Goal: Task Accomplishment & Management: Manage account settings

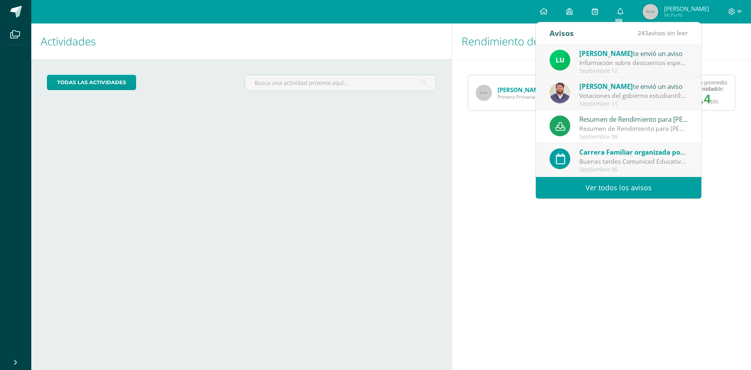
click at [603, 62] on div "Información sobre descuentos especiales - Todos los grados: Buen día estimados …" at bounding box center [633, 62] width 109 height 9
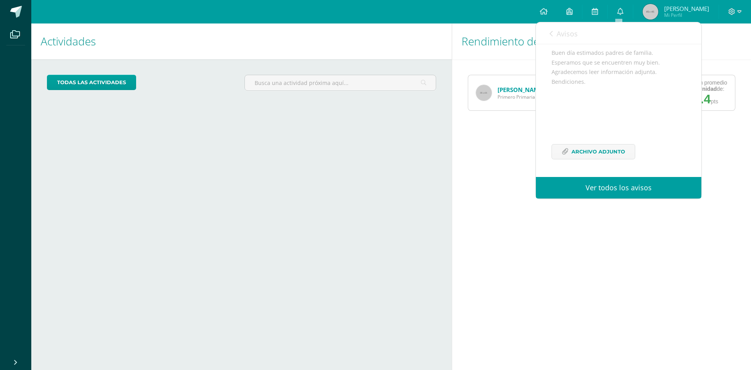
scroll to position [92, 0]
click at [580, 150] on span "Archivo Adjunto" at bounding box center [599, 151] width 54 height 14
click at [469, 182] on div "Rendimiento de mis hijos Adriana Colomo Primero Primaria Obtuvo un promedio en …" at bounding box center [603, 196] width 302 height 346
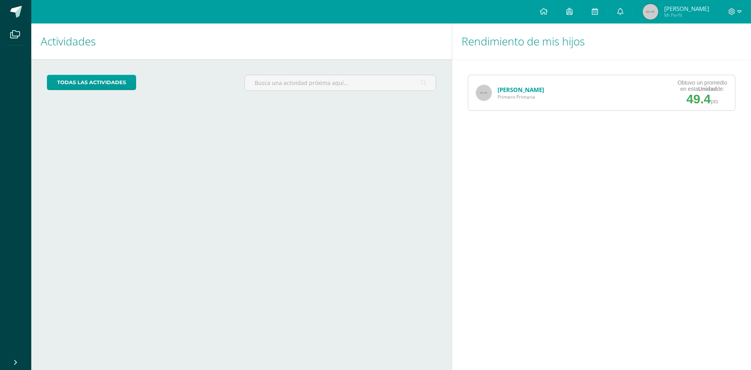
click at [512, 89] on link "[PERSON_NAME]" at bounding box center [521, 90] width 47 height 8
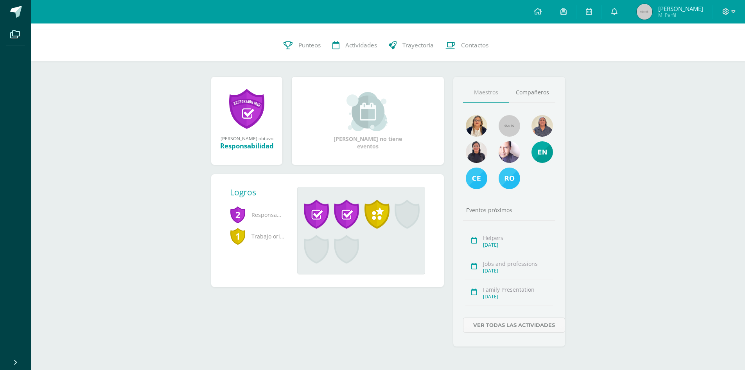
scroll to position [54, 0]
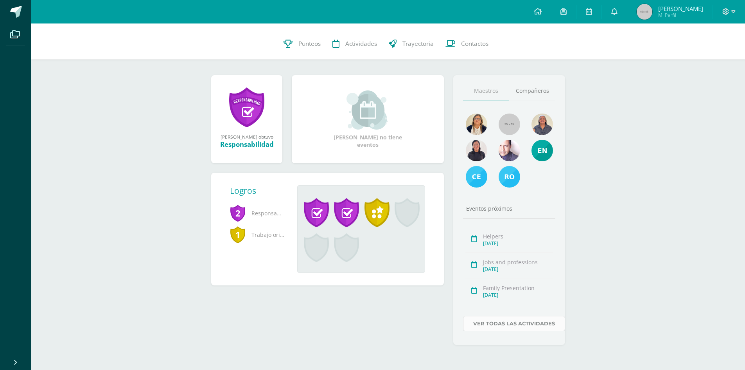
click at [492, 324] on link "Ver todas las actividades" at bounding box center [514, 323] width 102 height 15
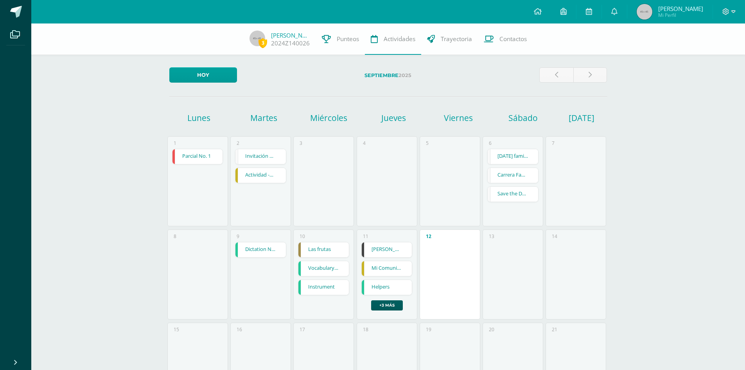
click at [386, 287] on link "Helpers" at bounding box center [387, 287] width 50 height 15
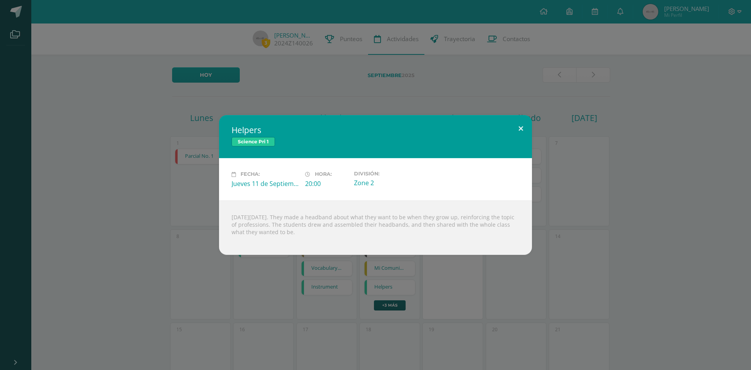
click at [520, 130] on button at bounding box center [521, 128] width 22 height 27
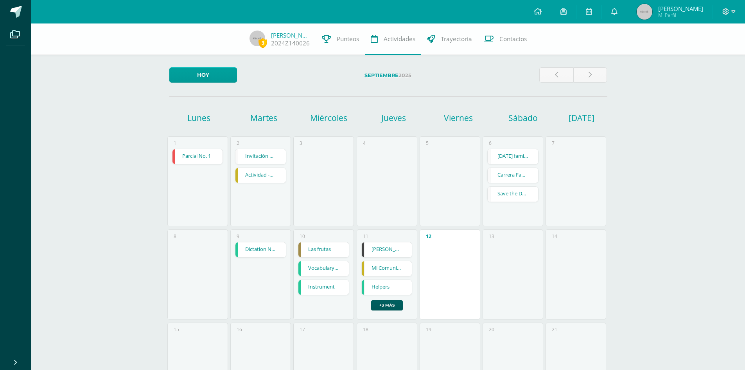
click at [399, 271] on link "Mi Comunidad" at bounding box center [387, 268] width 50 height 15
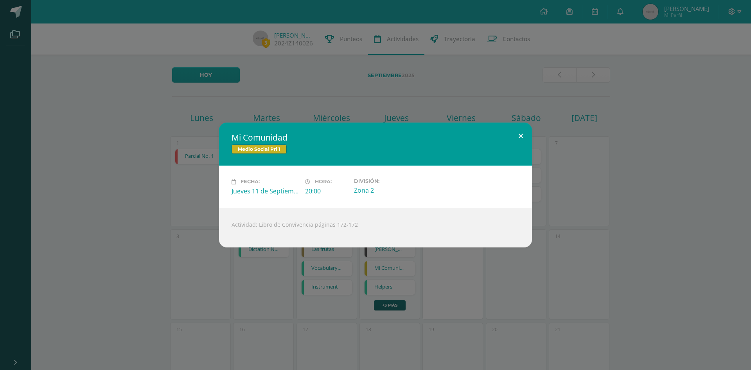
click at [523, 137] on button at bounding box center [521, 135] width 22 height 27
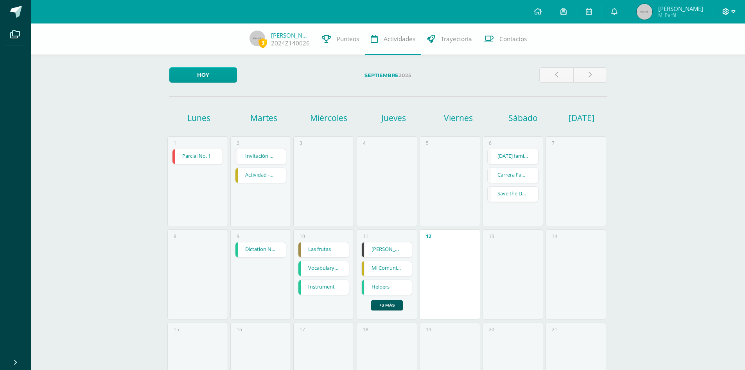
click at [726, 9] on icon at bounding box center [726, 11] width 7 height 7
click at [710, 54] on span "Cerrar sesión" at bounding box center [709, 53] width 35 height 7
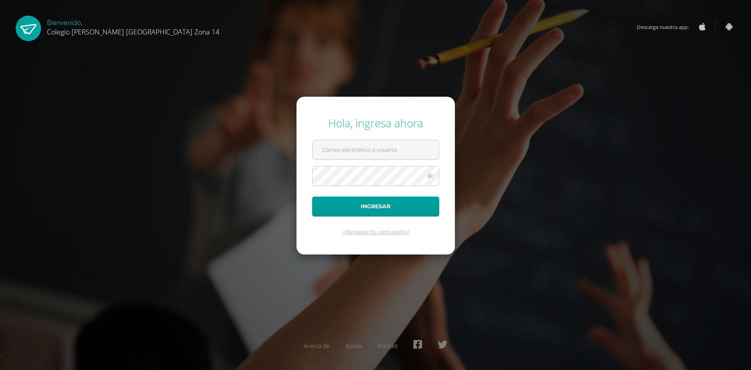
type input "juarezmruiz@gmail.com"
click at [523, 161] on div "Hola, ingresa ahora juarezmruiz@gmail.com Ingresar ¿Olvidaste tu contraseña? Ac…" at bounding box center [375, 184] width 505 height 151
